Goal: Navigation & Orientation: Find specific page/section

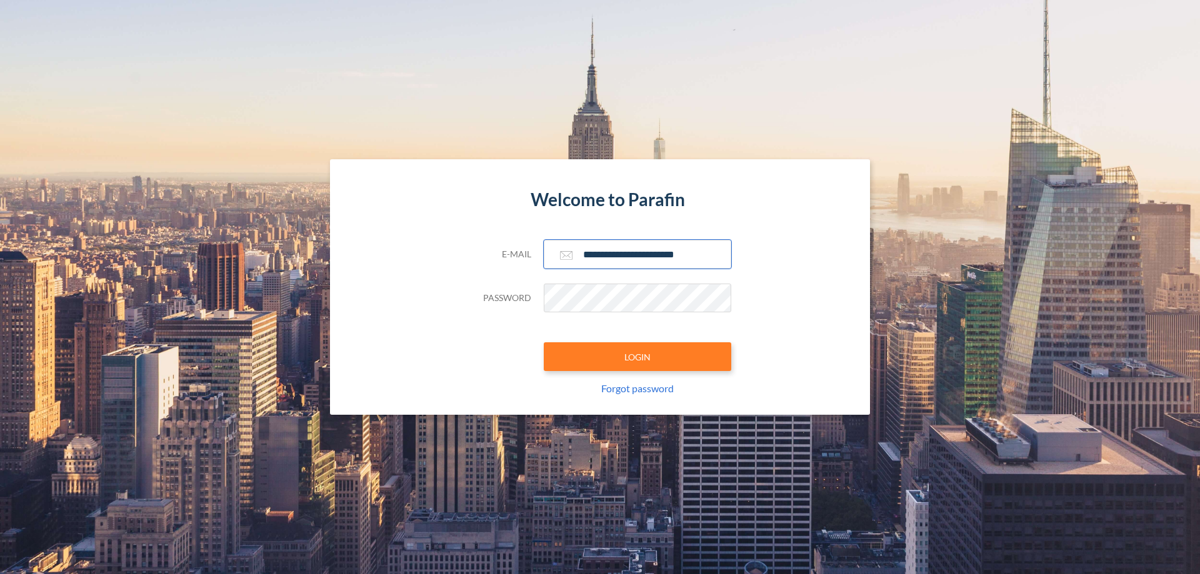
type input "**********"
click at [638, 357] on button "LOGIN" at bounding box center [638, 357] width 188 height 29
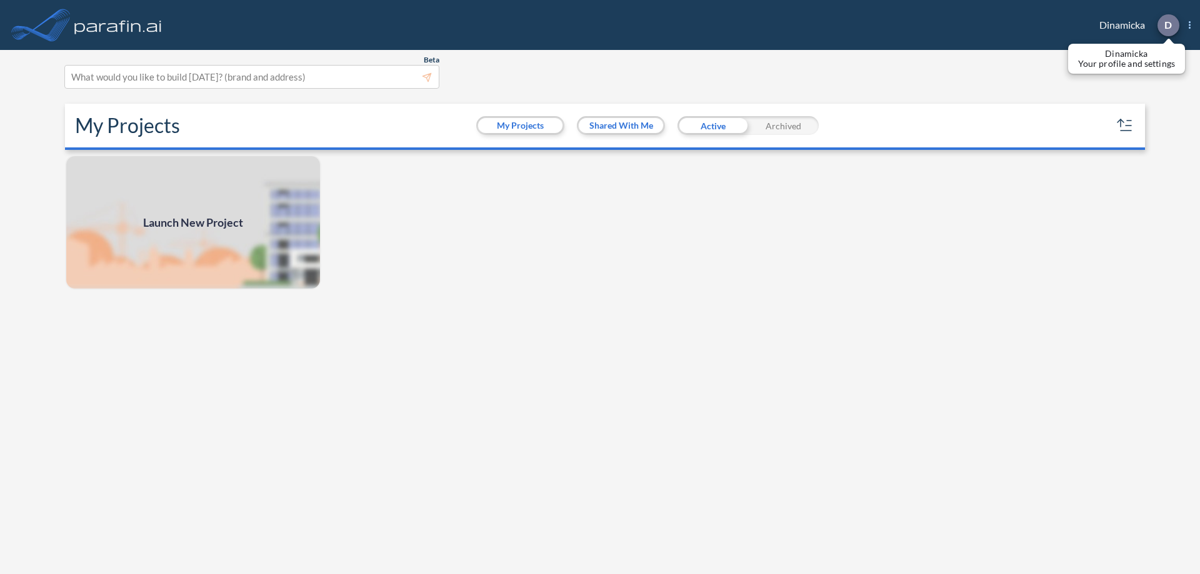
click at [1168, 25] on p "D" at bounding box center [1169, 24] width 8 height 11
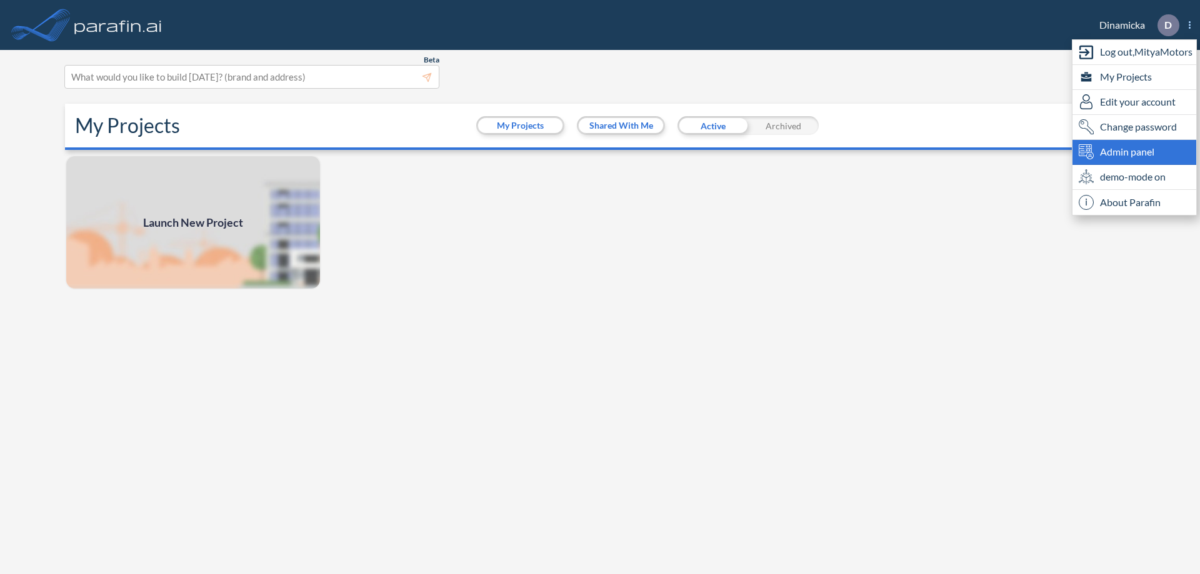
click at [1135, 152] on span "Admin panel" at bounding box center [1127, 151] width 54 height 15
